Goal: Find specific page/section: Find specific page/section

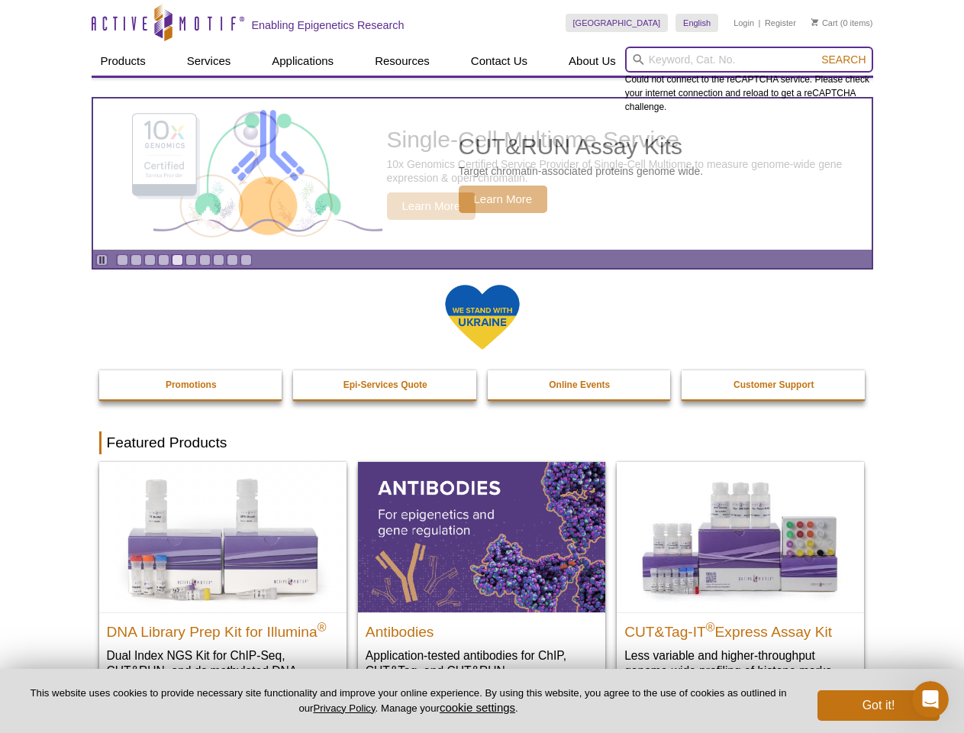
click at [749, 60] on input "search" at bounding box center [749, 60] width 248 height 26
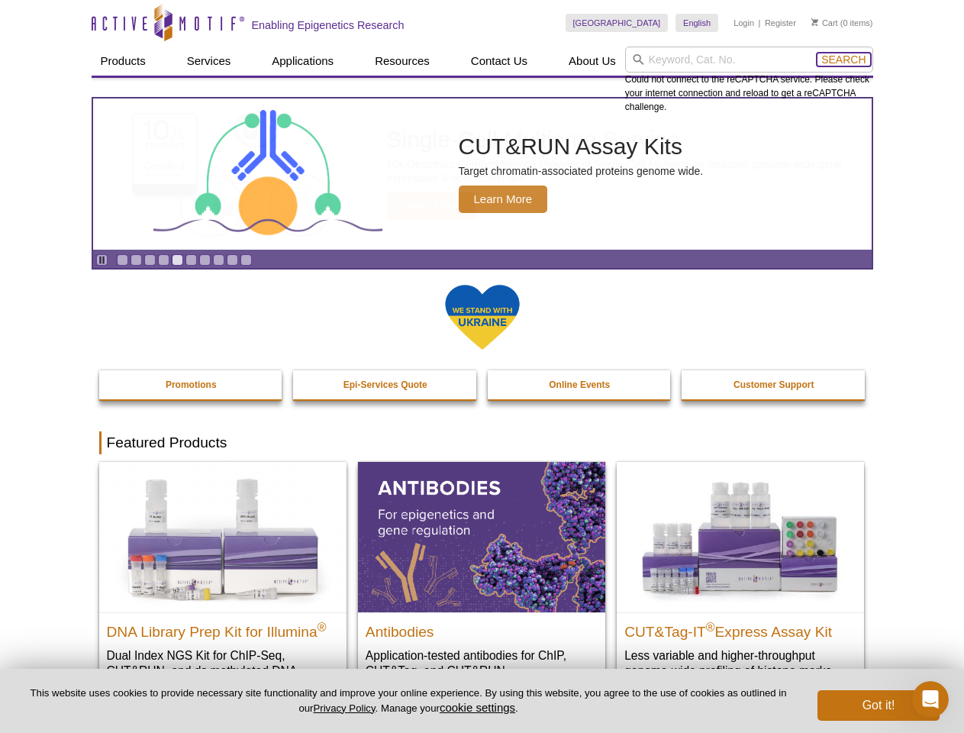
click at [844, 60] on span "Search" at bounding box center [843, 59] width 44 height 12
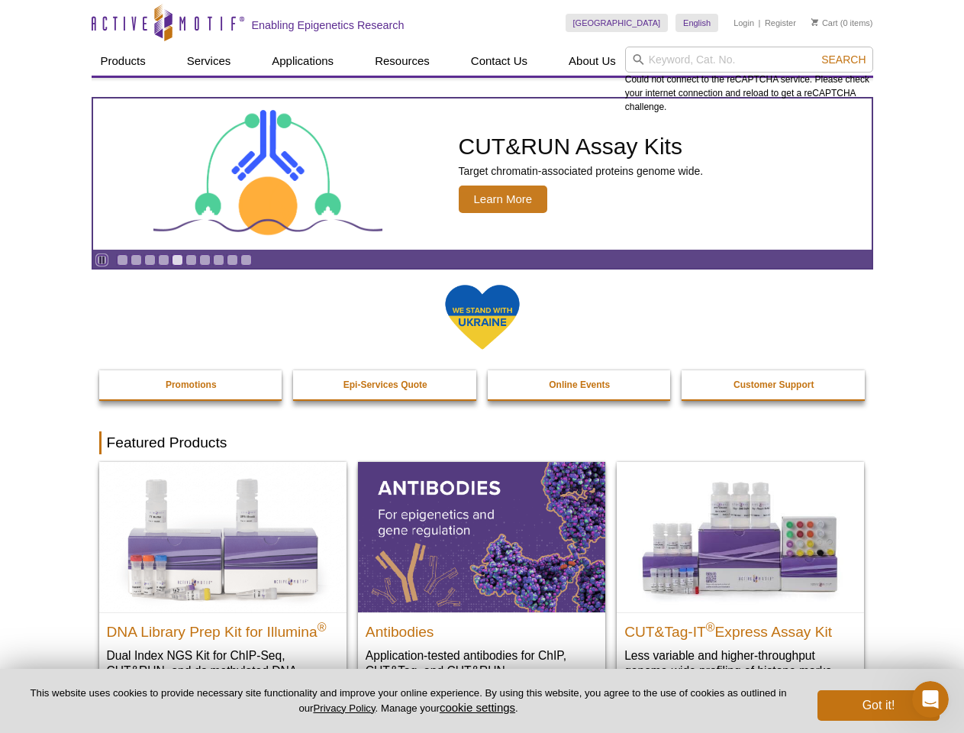
click at [102, 260] on icon "Pause" at bounding box center [102, 260] width 10 height 10
click at [122, 260] on link "Go to slide 1" at bounding box center [122, 259] width 11 height 11
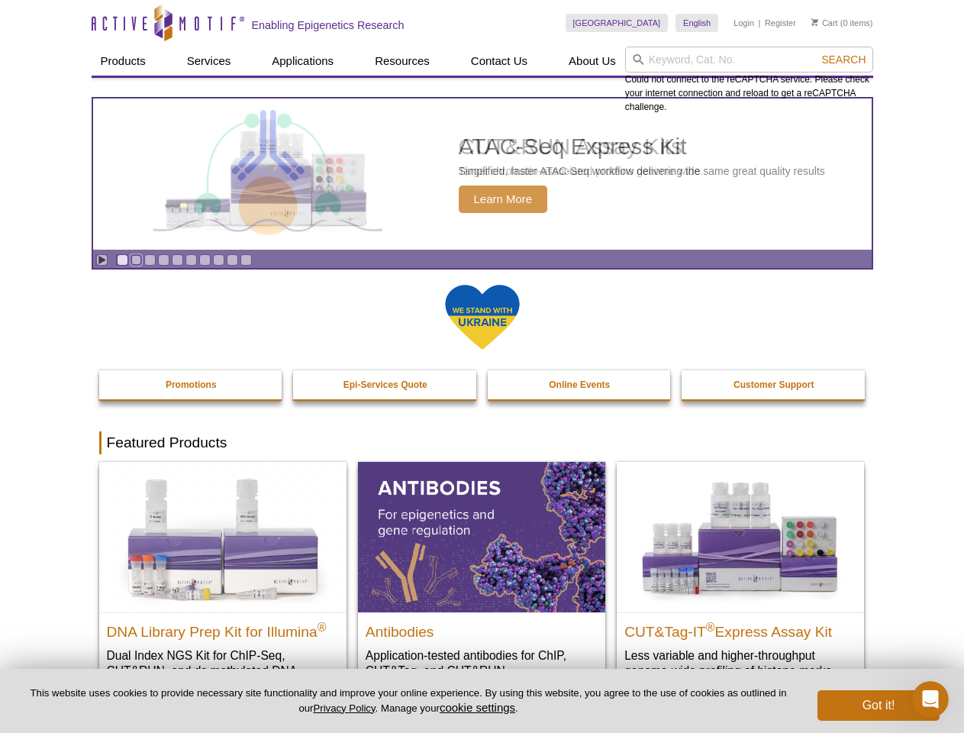
click at [136, 260] on link "Go to slide 2" at bounding box center [136, 259] width 11 height 11
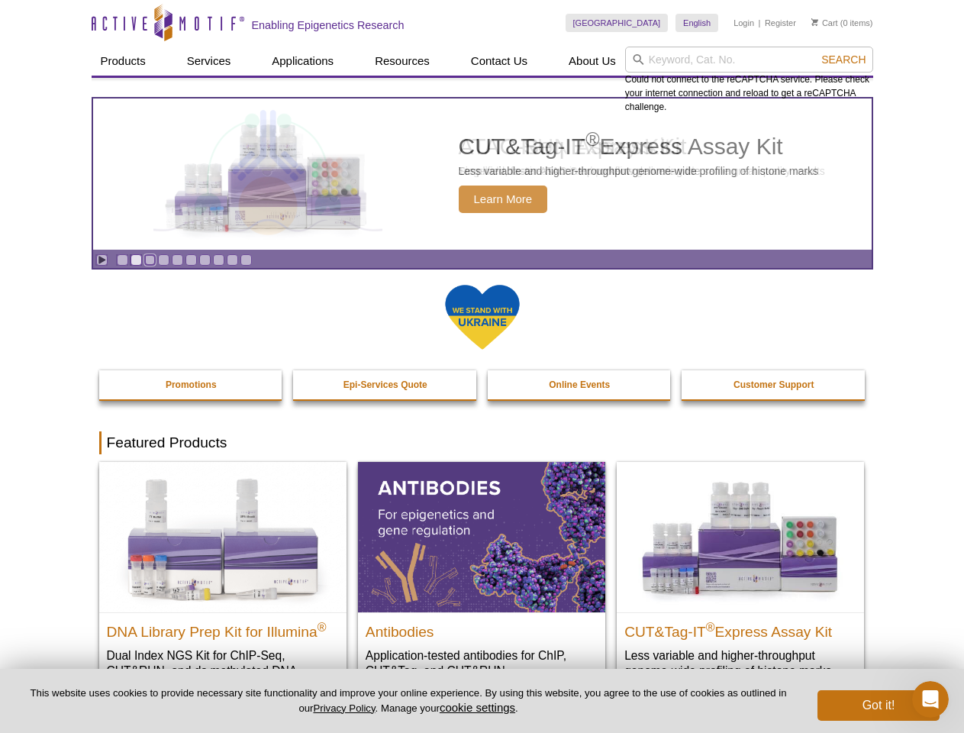
click at [150, 260] on link "Go to slide 3" at bounding box center [149, 259] width 11 height 11
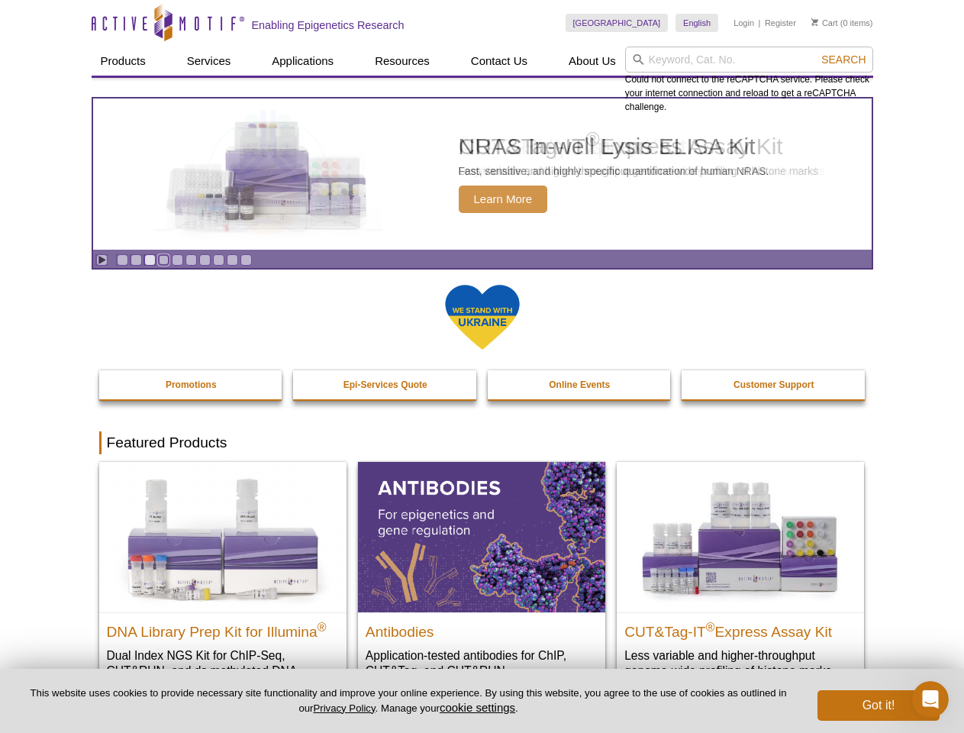
click at [163, 260] on link "Go to slide 4" at bounding box center [163, 259] width 11 height 11
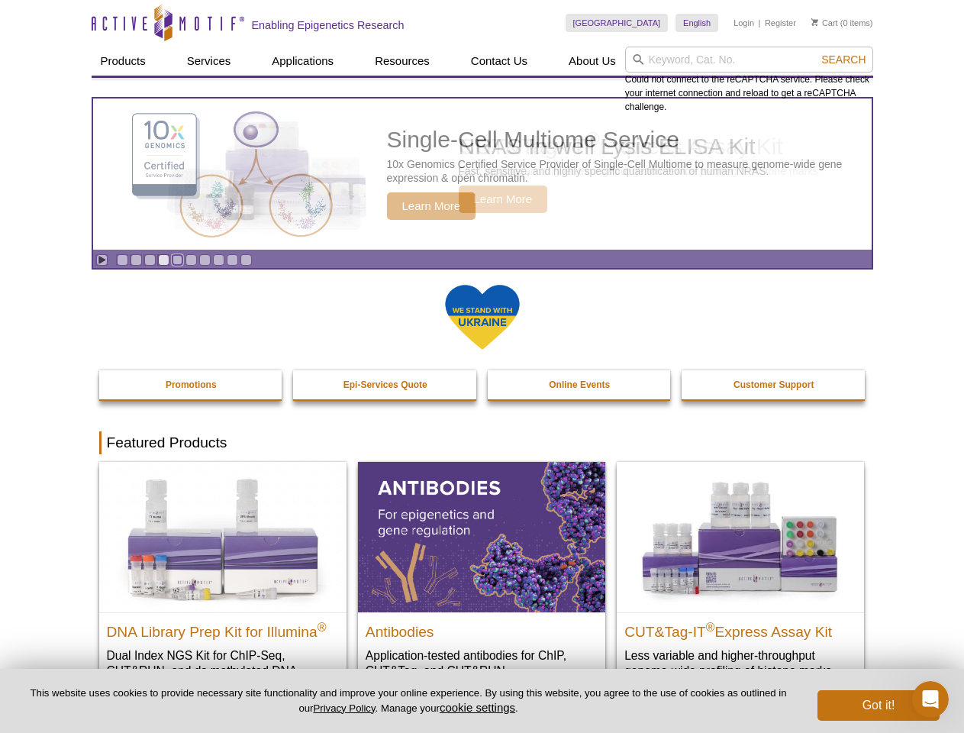
click at [177, 260] on link "Go to slide 5" at bounding box center [177, 259] width 11 height 11
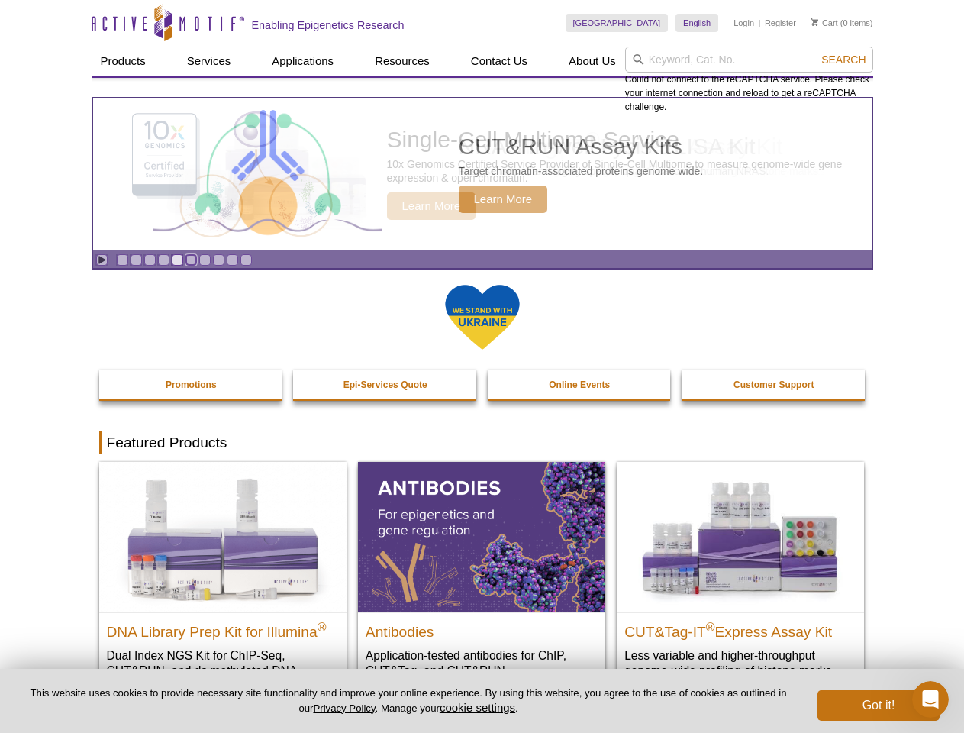
click at [191, 260] on link "Go to slide 6" at bounding box center [191, 259] width 11 height 11
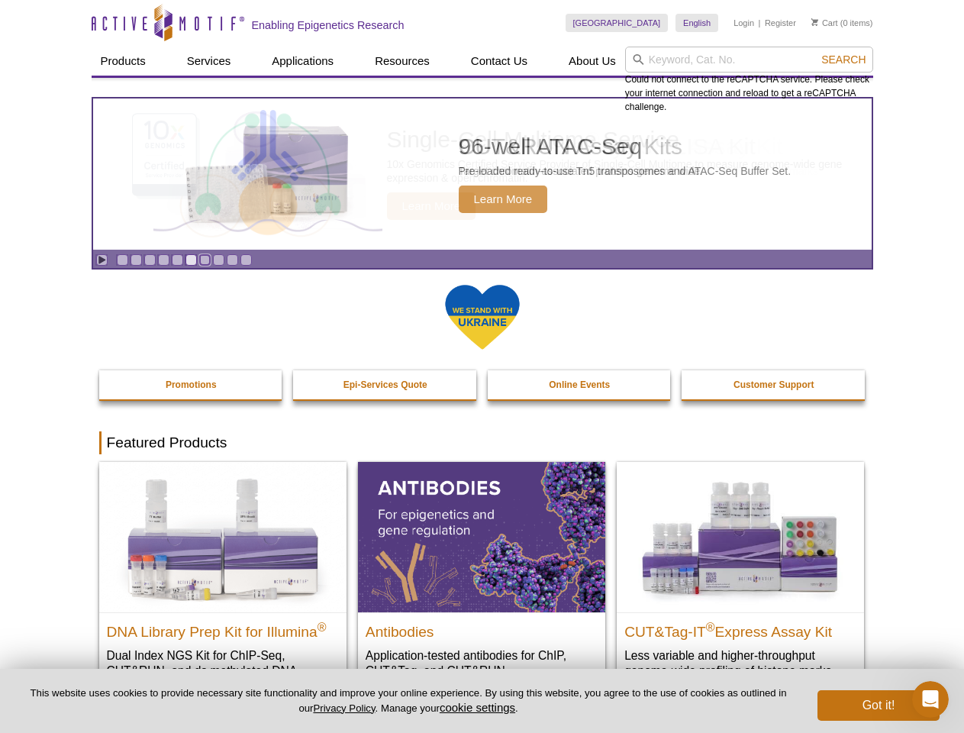
click at [205, 260] on link "Go to slide 7" at bounding box center [204, 259] width 11 height 11
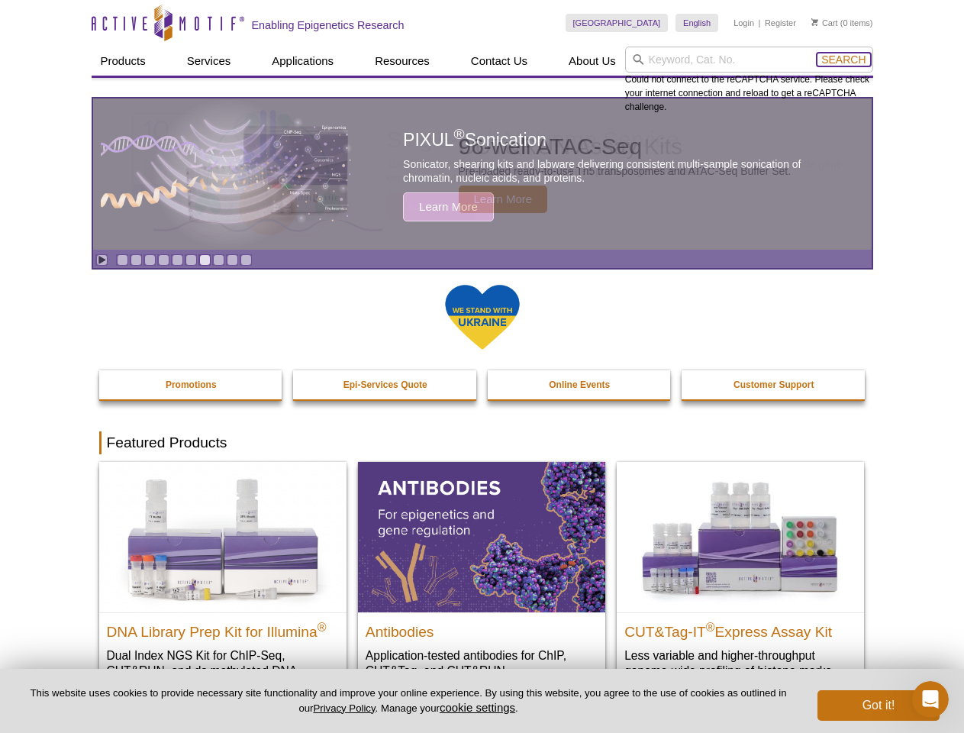
click at [844, 60] on span "Search" at bounding box center [843, 59] width 44 height 12
